Goal: Task Accomplishment & Management: Manage account settings

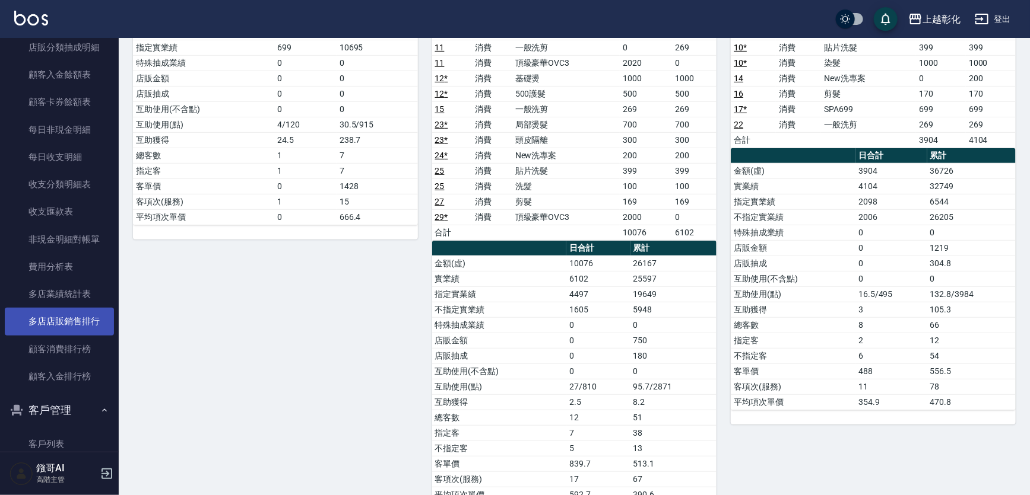
scroll to position [971, 0]
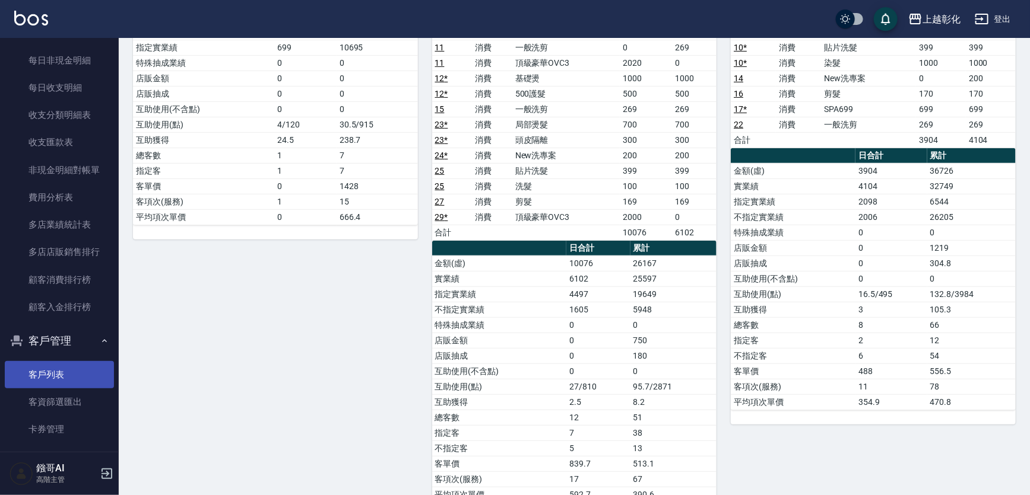
click at [68, 367] on link "客戶列表" at bounding box center [59, 374] width 109 height 27
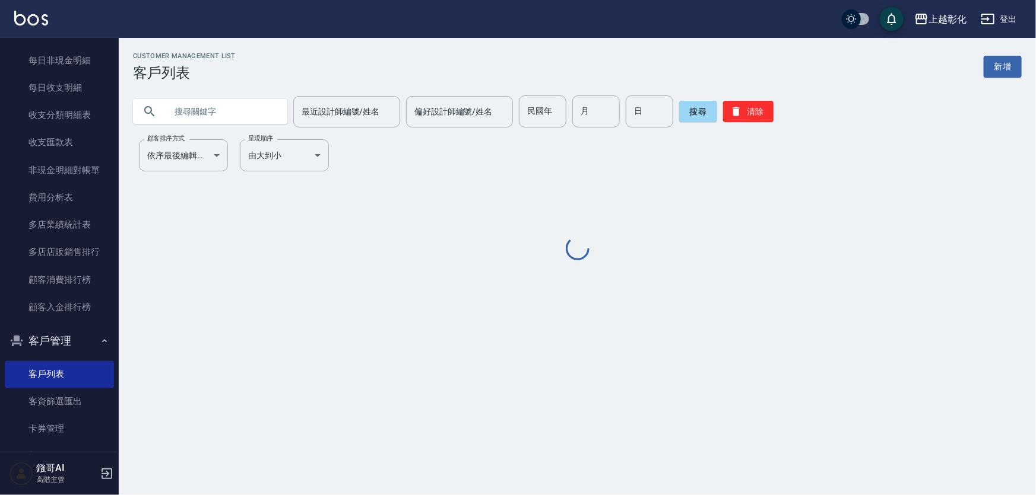
click at [204, 116] on input "text" at bounding box center [222, 112] width 112 height 32
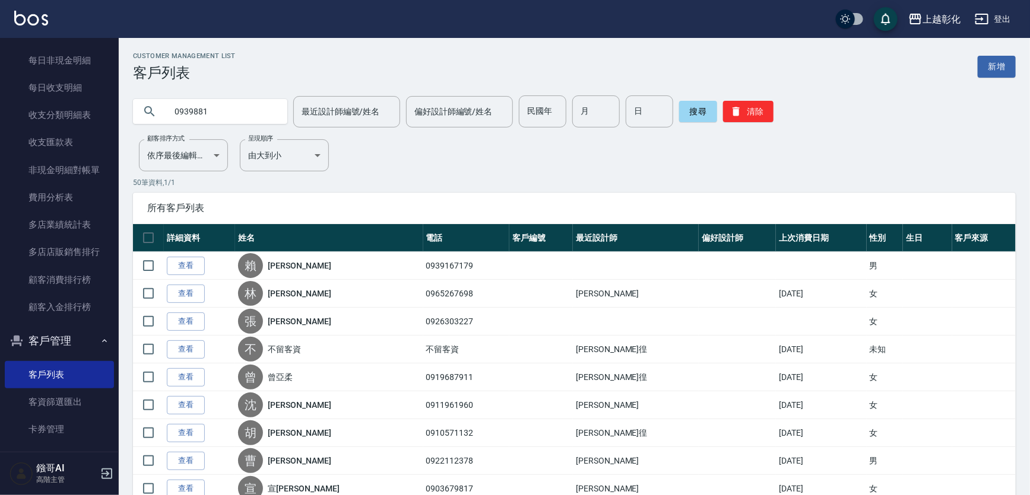
type input "0939881"
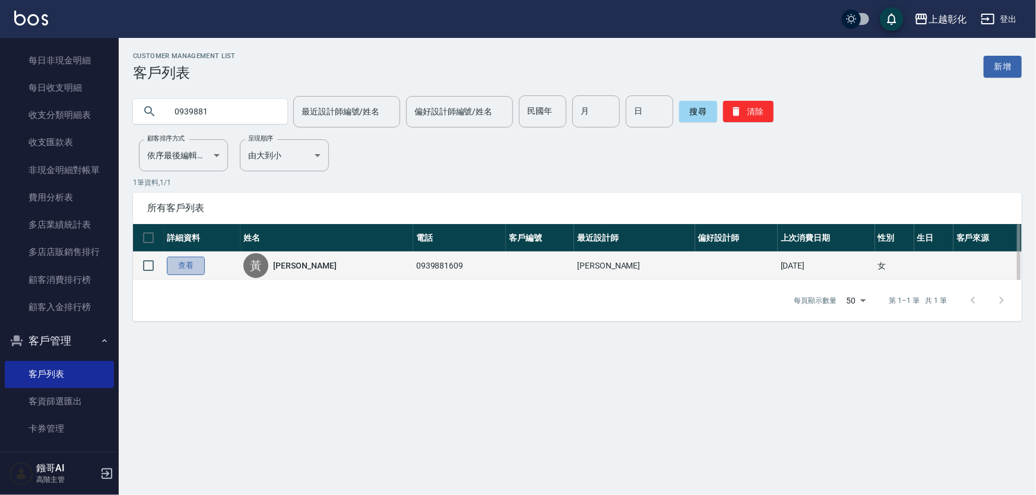
click at [194, 275] on link "查看" at bounding box center [186, 266] width 38 height 18
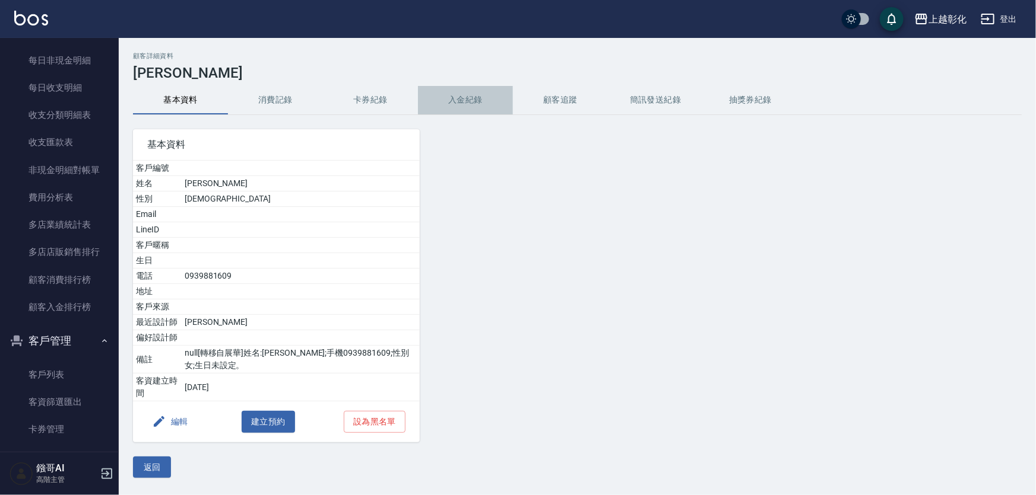
click at [477, 107] on button "入金紀錄" at bounding box center [465, 100] width 95 height 28
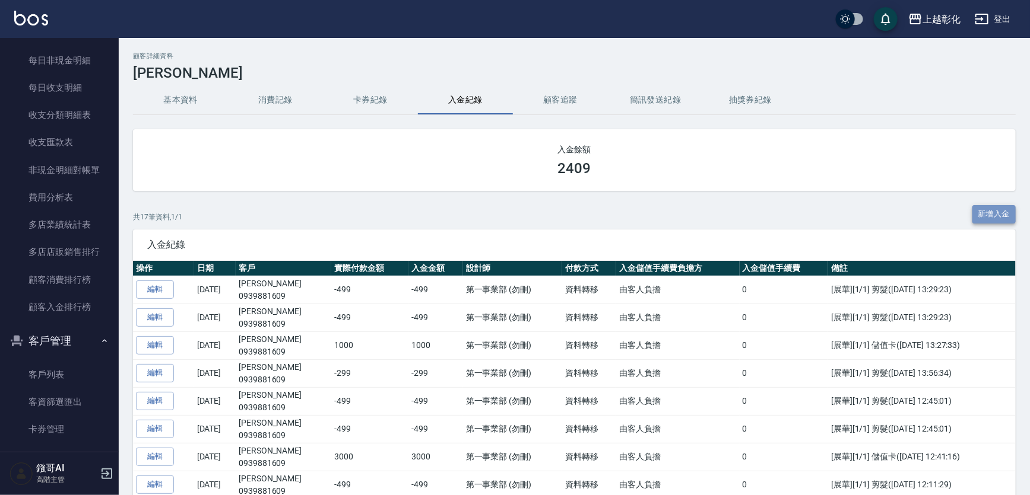
click at [992, 211] on button "新增入金" at bounding box center [994, 214] width 44 height 18
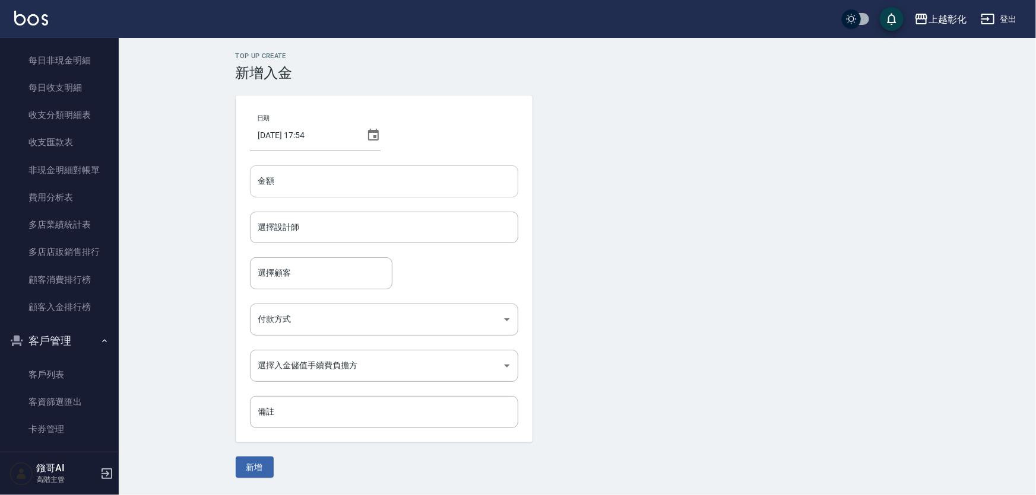
click at [311, 179] on input "金額" at bounding box center [384, 182] width 268 height 32
type input "-1497"
click at [288, 228] on div "選擇設計師 選擇設計師" at bounding box center [384, 227] width 268 height 31
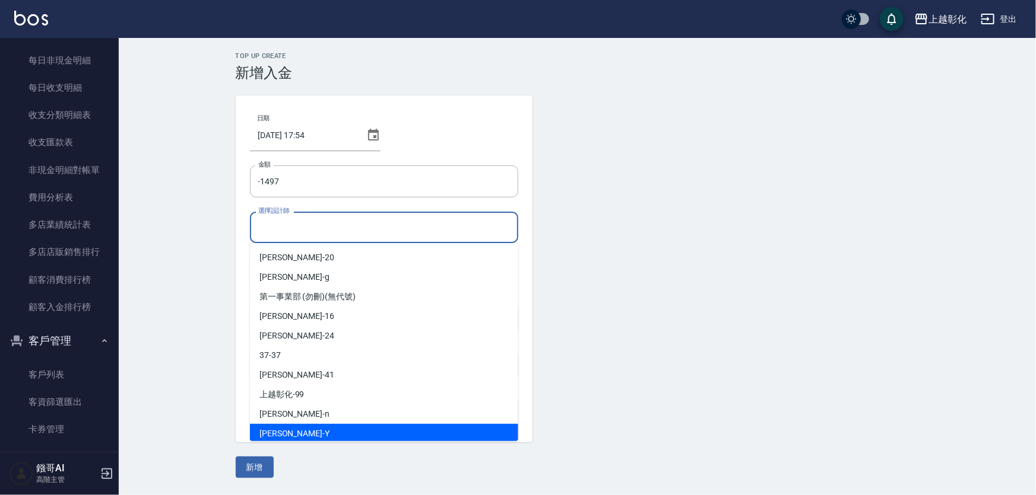
click at [293, 428] on div "YURI -Y" at bounding box center [384, 434] width 268 height 20
type input "YURI-Y"
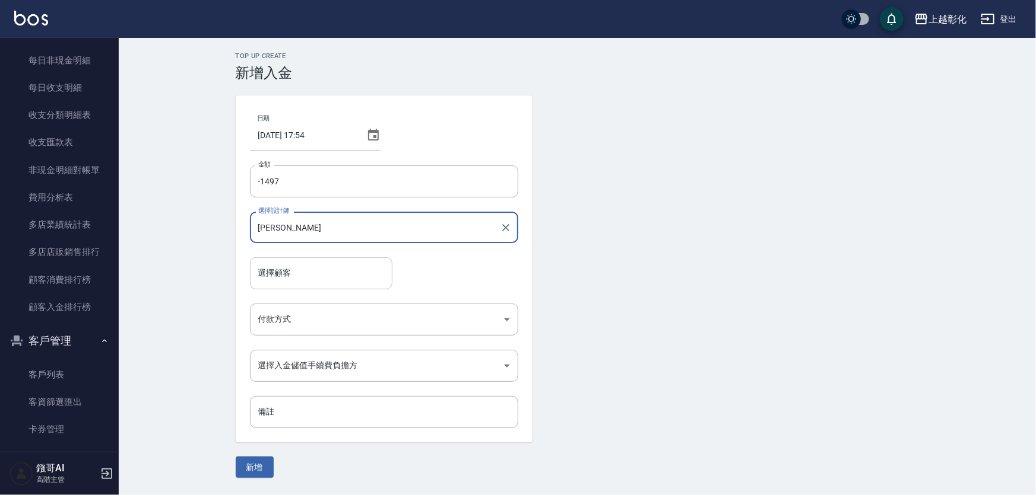
click at [290, 272] on div "選擇顧客 選擇顧客" at bounding box center [321, 273] width 142 height 31
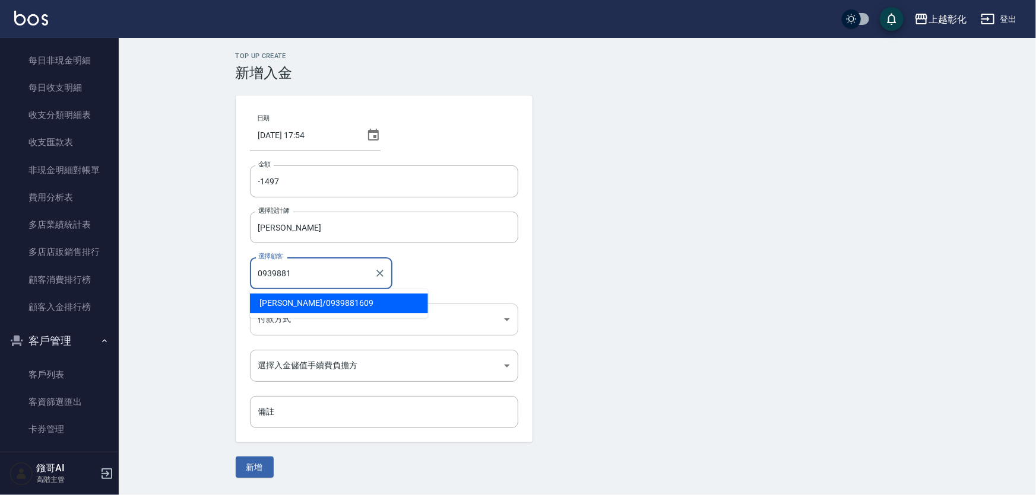
click at [282, 309] on span "黃雅雯 / 0939881609" at bounding box center [339, 304] width 178 height 20
type input "黃雅雯/0939881609"
click at [291, 315] on body "上越彰化 登出 櫃檯作業 打帳單 帳單列表 掛單列表 座位開單 營業儀表板 現金收支登錄 高階收支登錄 材料自購登錄 每日結帳 排班表 現場電腦打卡 掃碼打卡…" at bounding box center [518, 247] width 1036 height 495
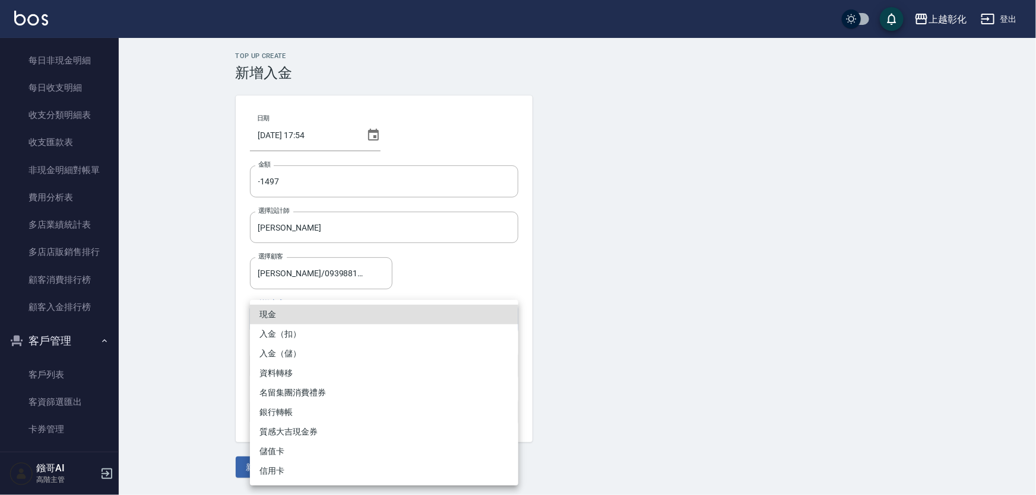
click at [309, 326] on li "入金（扣）" at bounding box center [384, 335] width 268 height 20
type input "入金（扣）"
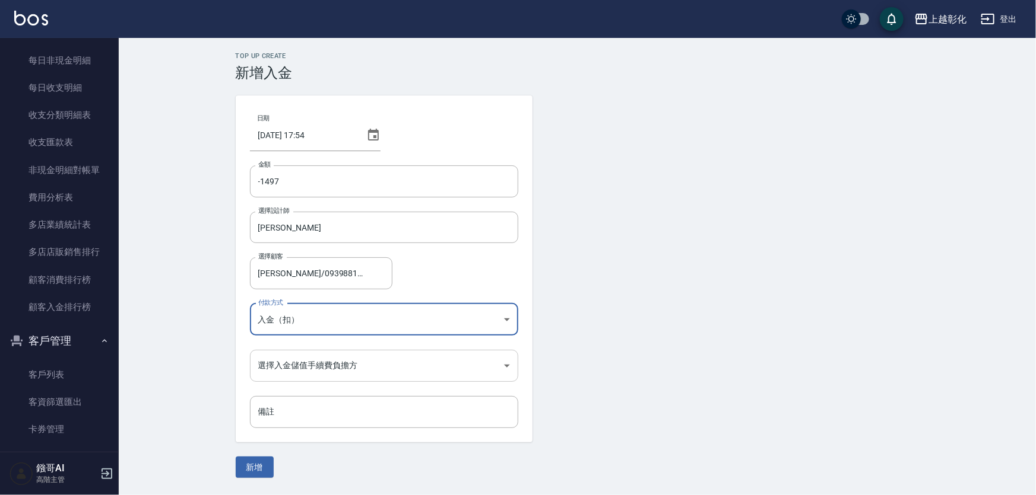
click at [309, 381] on body "上越彰化 登出 櫃檯作業 打帳單 帳單列表 掛單列表 座位開單 營業儀表板 現金收支登錄 高階收支登錄 材料自購登錄 每日結帳 排班表 現場電腦打卡 掃碼打卡…" at bounding box center [518, 247] width 1036 height 495
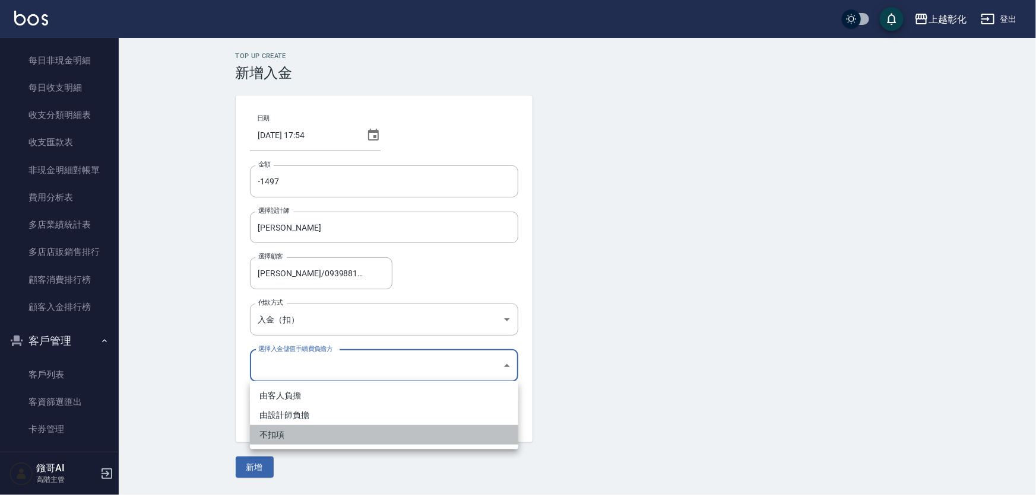
click at [304, 439] on li "不扣項" at bounding box center [384, 435] width 268 height 20
type input "WITHOUTHANDLINGFEE"
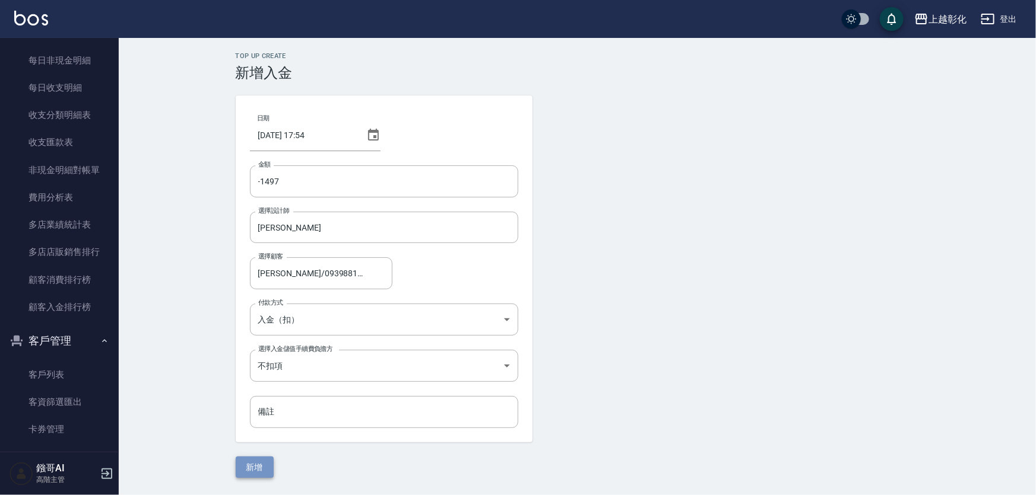
click at [253, 469] on button "新增" at bounding box center [255, 468] width 38 height 22
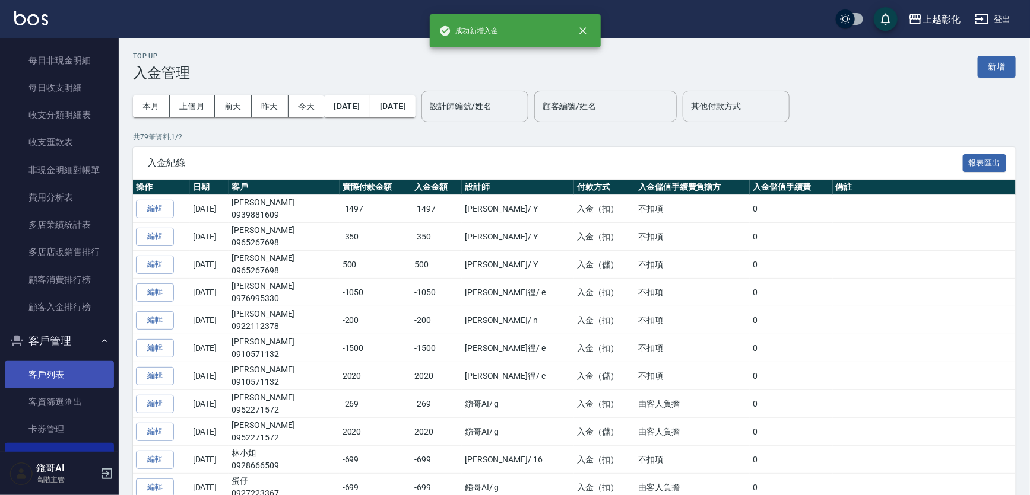
click at [46, 375] on link "客戶列表" at bounding box center [59, 374] width 109 height 27
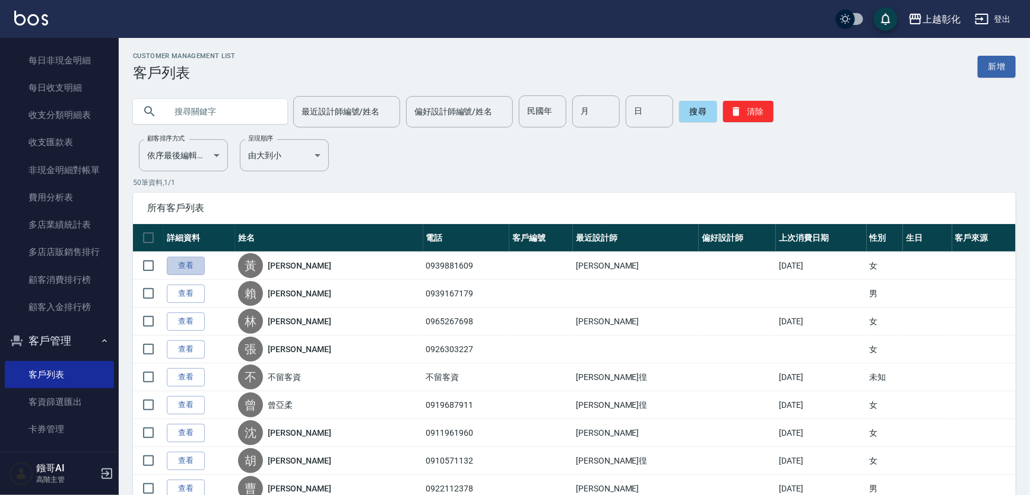
drag, startPoint x: 186, startPoint y: 270, endPoint x: 364, endPoint y: 147, distance: 217.1
click at [186, 268] on link "查看" at bounding box center [186, 266] width 38 height 18
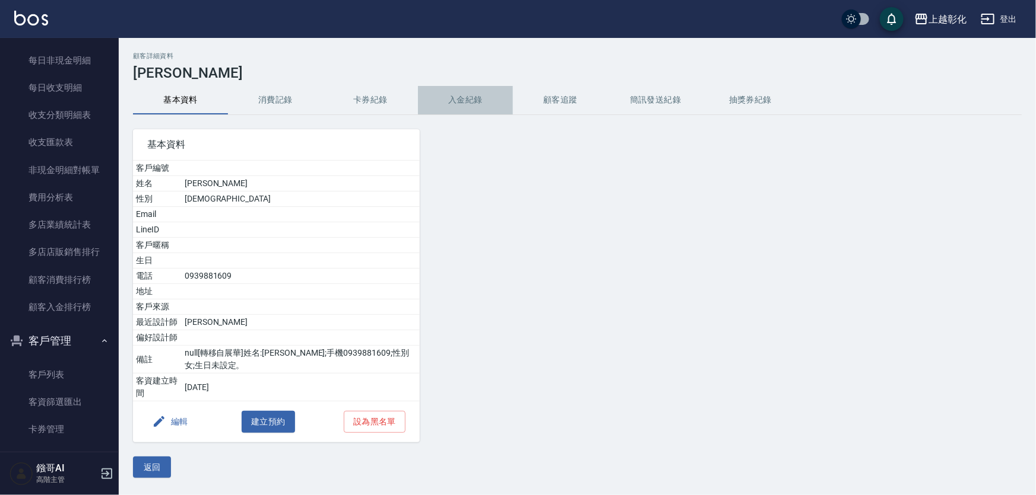
click at [474, 100] on button "入金紀錄" at bounding box center [465, 100] width 95 height 28
